Goal: Download file/media

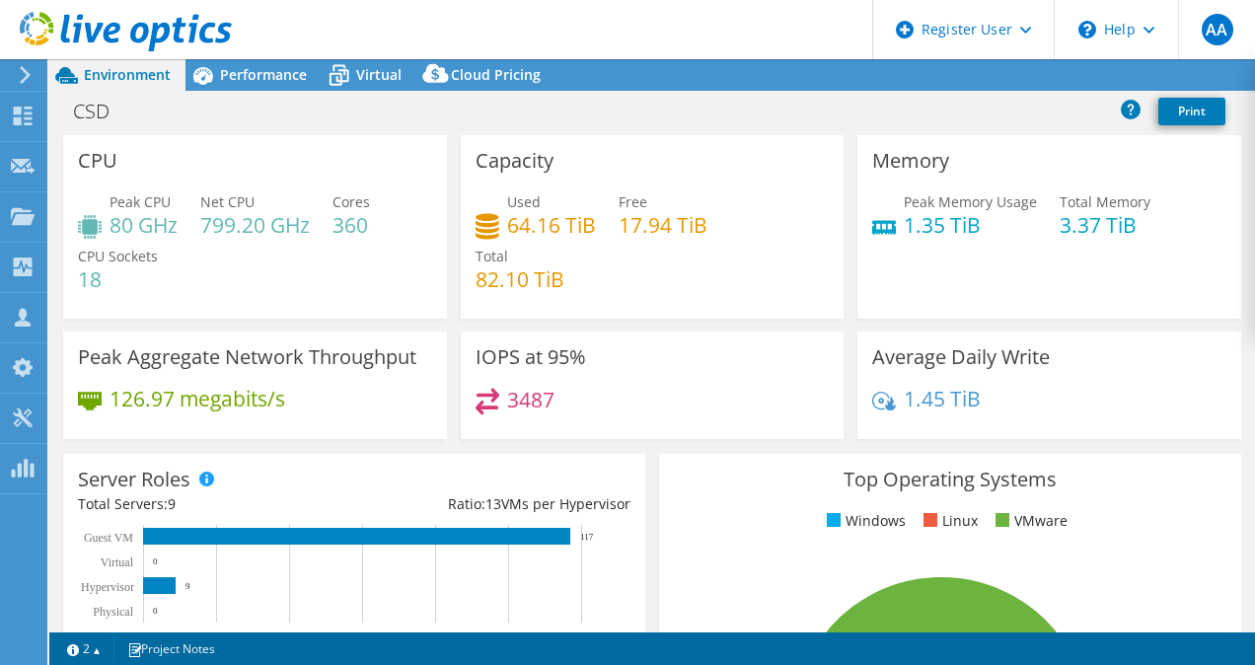
select select "USD"
click at [918, 67] on link "Reports" at bounding box center [921, 75] width 95 height 31
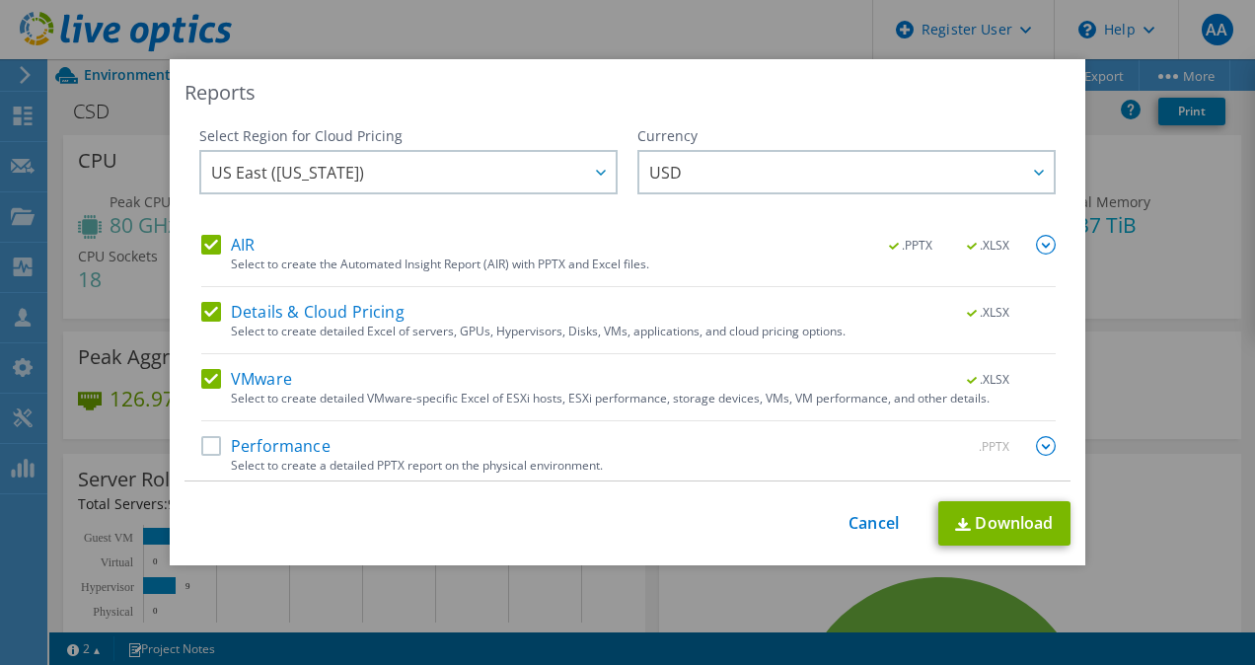
scroll to position [7, 0]
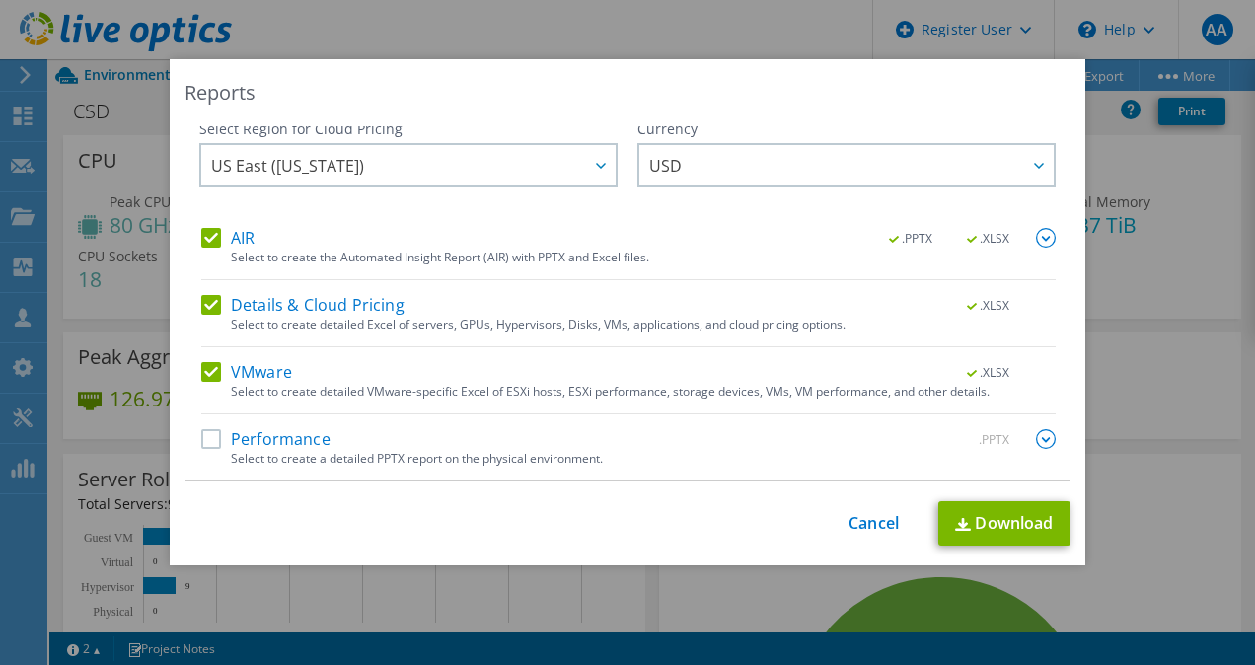
click at [260, 446] on label "Performance" at bounding box center [265, 439] width 129 height 20
click at [0, 0] on input "Performance" at bounding box center [0, 0] width 0 height 0
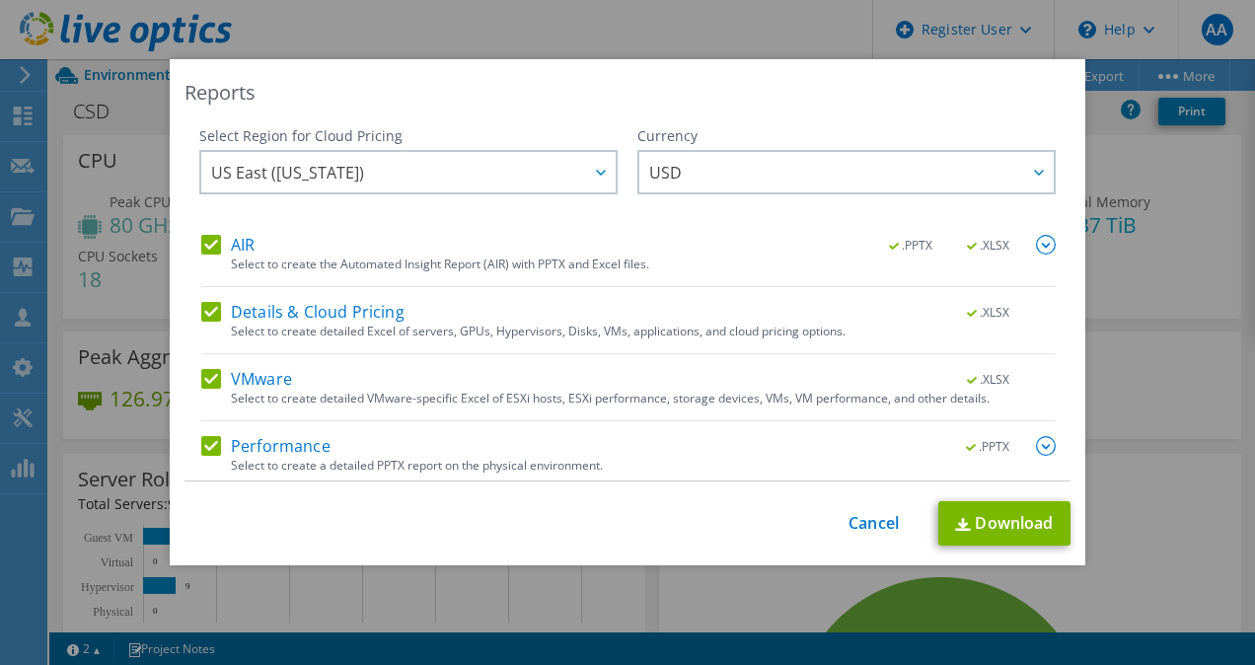
click at [206, 313] on label "Details & Cloud Pricing" at bounding box center [302, 312] width 203 height 20
click at [0, 0] on input "Details & Cloud Pricing" at bounding box center [0, 0] width 0 height 0
click at [206, 313] on label "Details & Cloud Pricing" at bounding box center [302, 312] width 203 height 20
click at [0, 0] on input "Details & Cloud Pricing" at bounding box center [0, 0] width 0 height 0
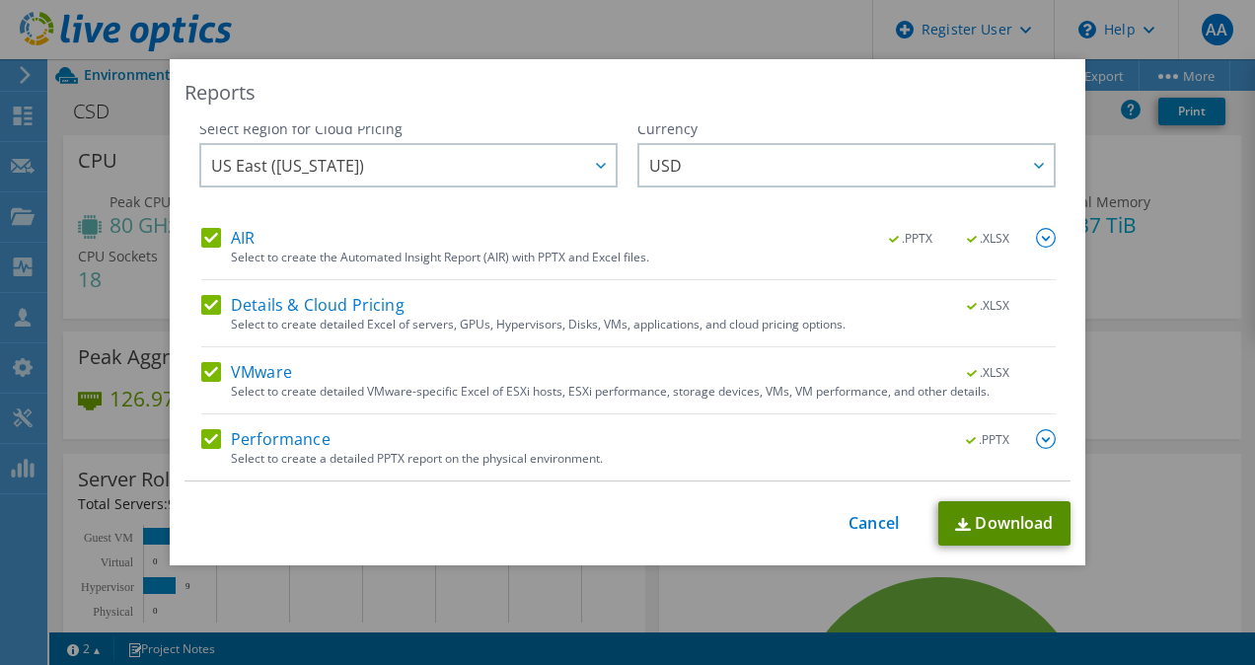
click at [1013, 508] on link "Download" at bounding box center [1004, 523] width 132 height 44
click at [1232, 272] on div "Reports Select Region for Cloud Pricing Asia Pacific (Hong Kong) Asia Pacific (…" at bounding box center [627, 332] width 1255 height 546
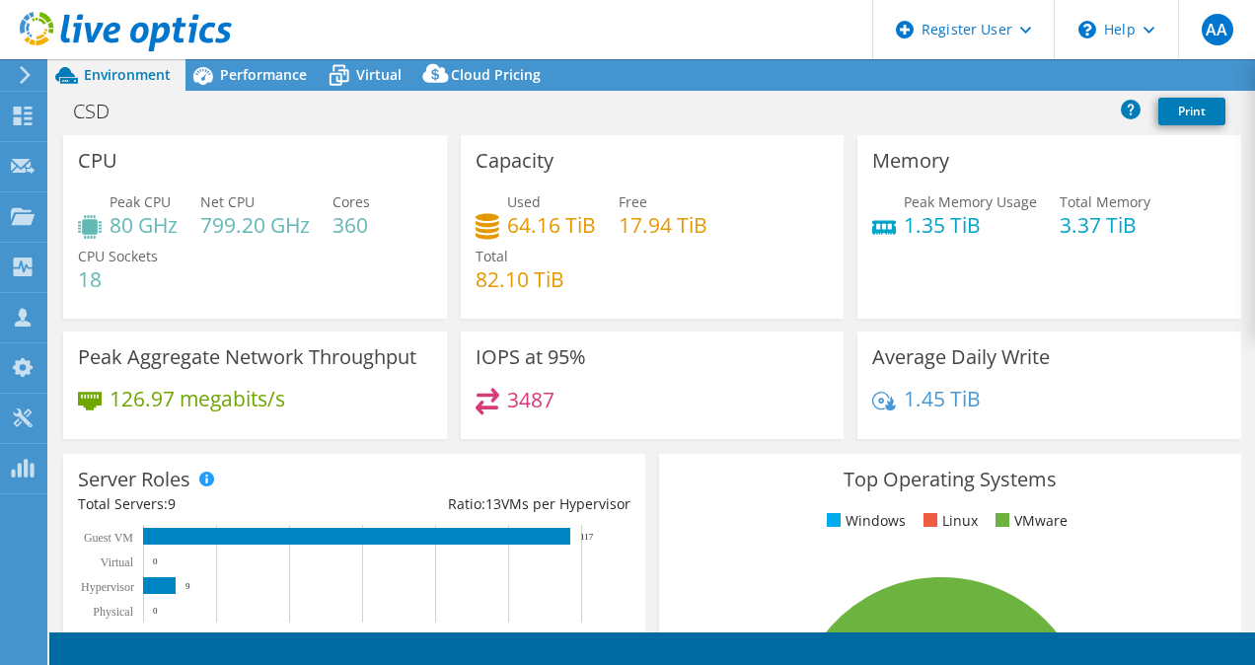
select select "USD"
